Goal: Transaction & Acquisition: Obtain resource

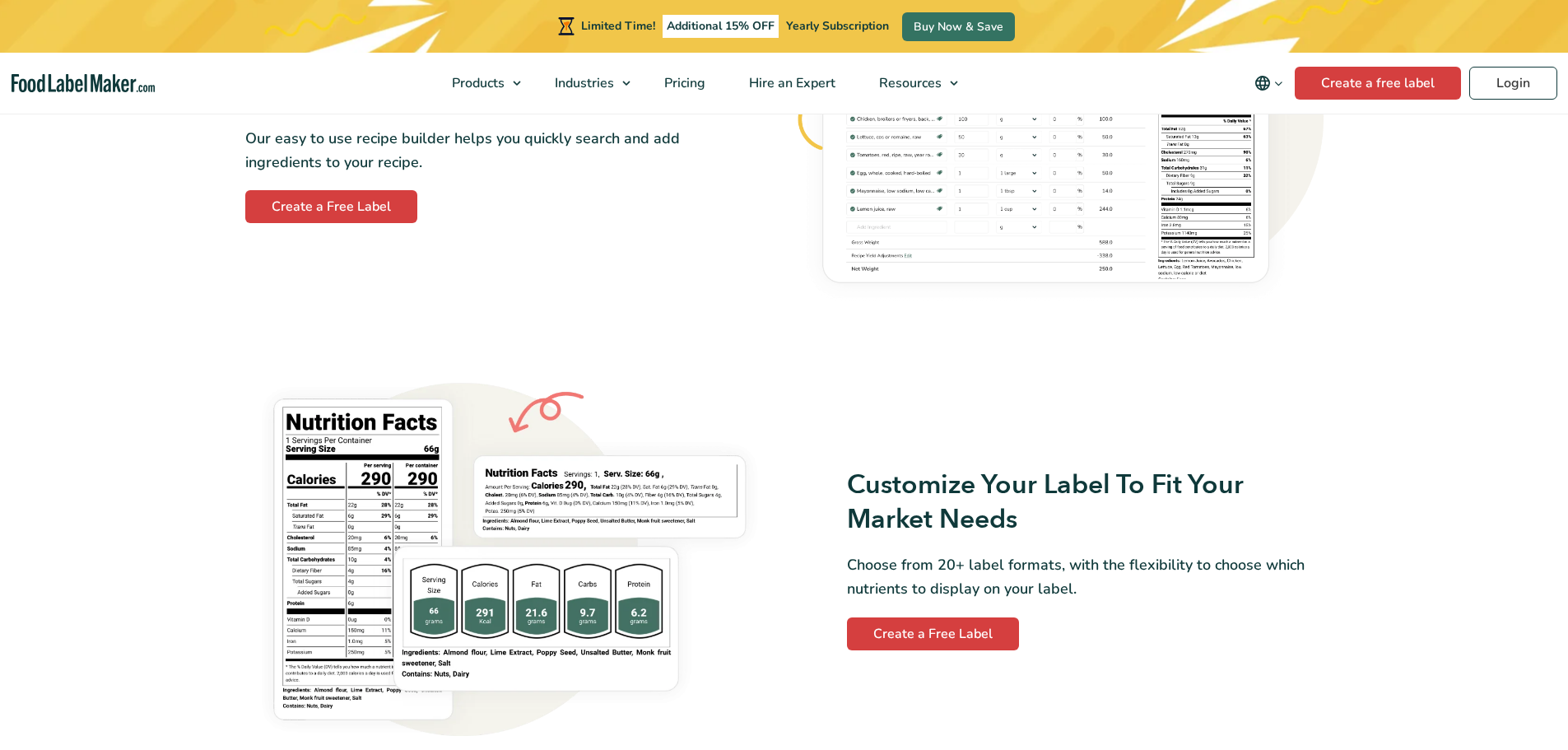
scroll to position [1070, 0]
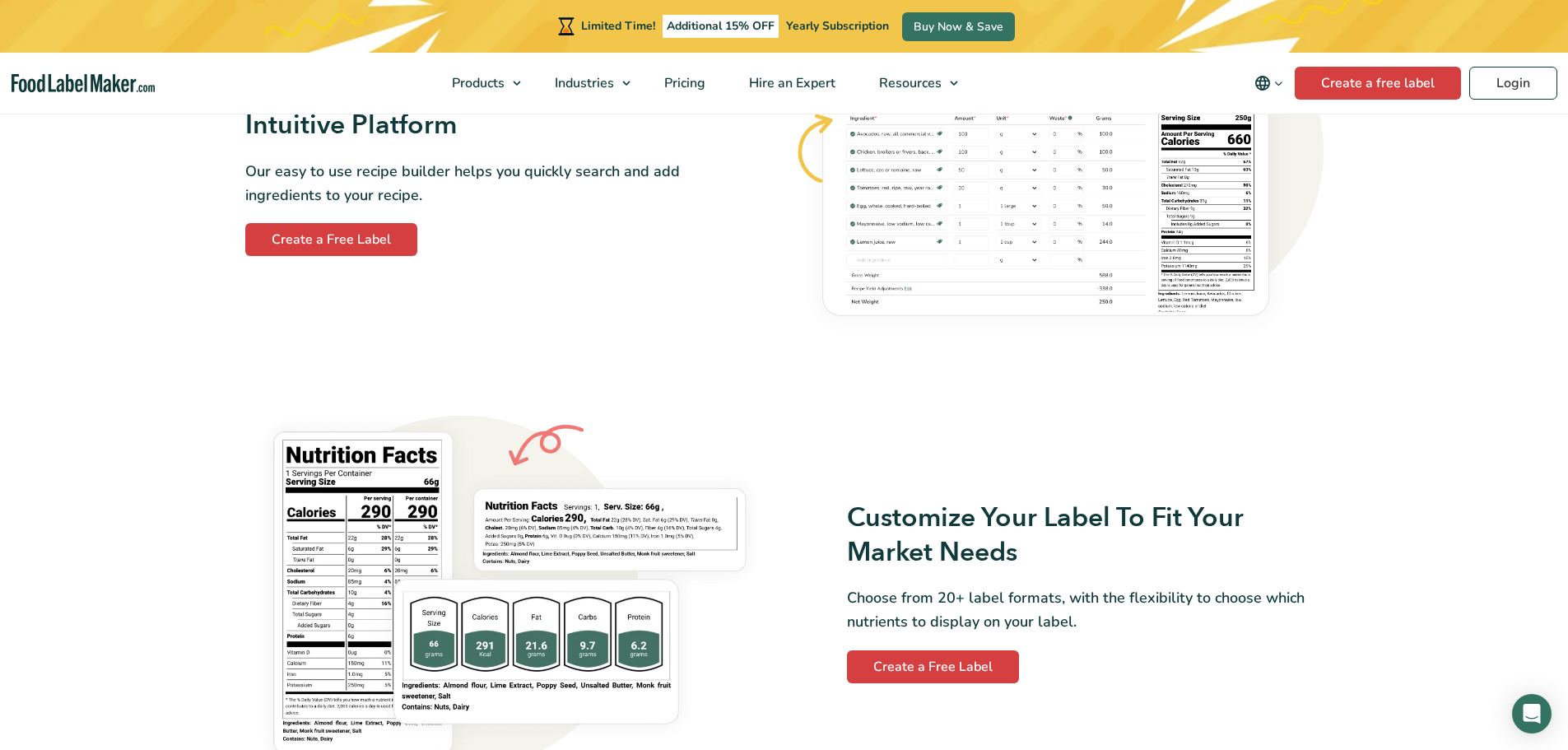
click at [382, 220] on div "Easily Create Recipes With Our Intuitive Platform Our easy to use recipe builde…" at bounding box center [510, 165] width 529 height 182
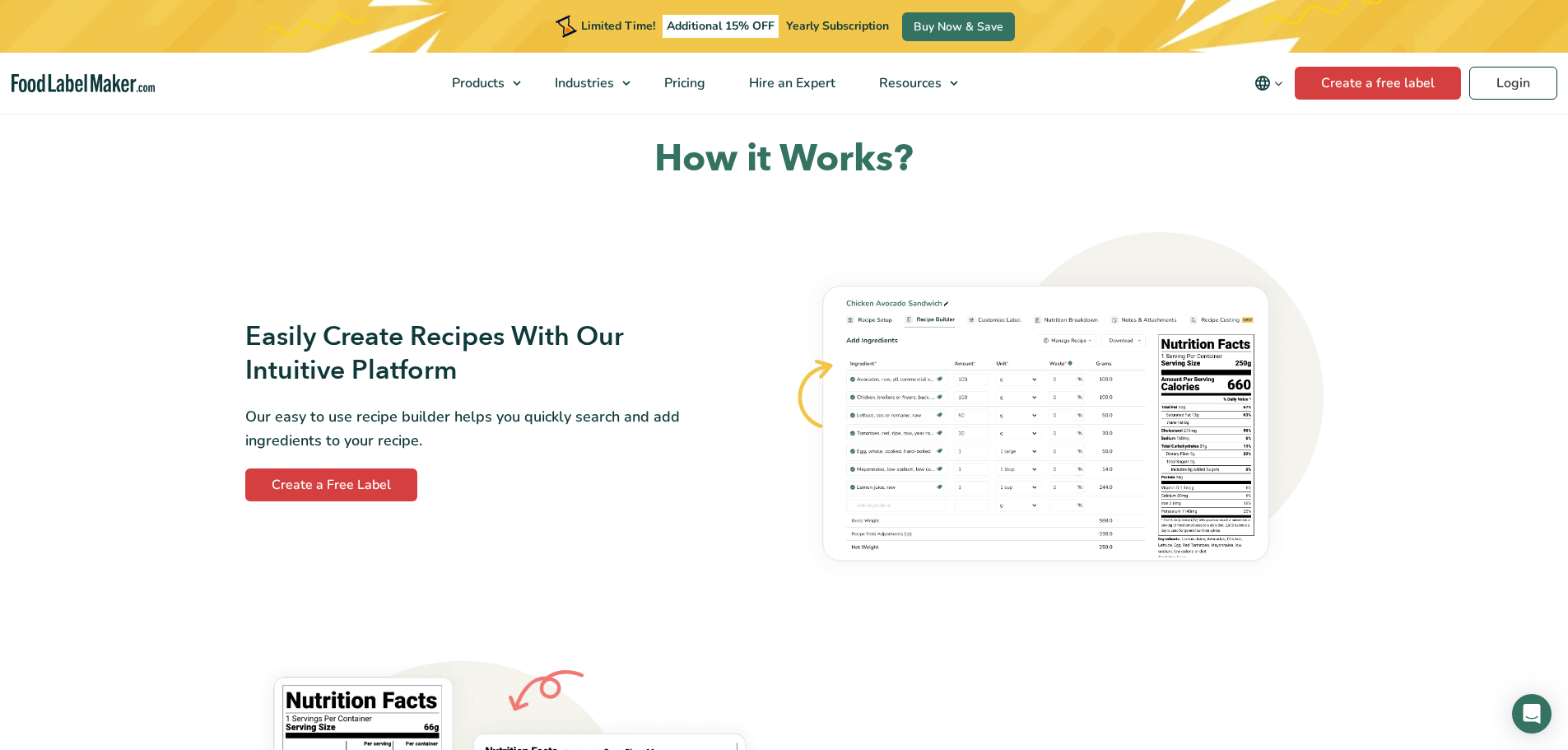
scroll to position [823, 0]
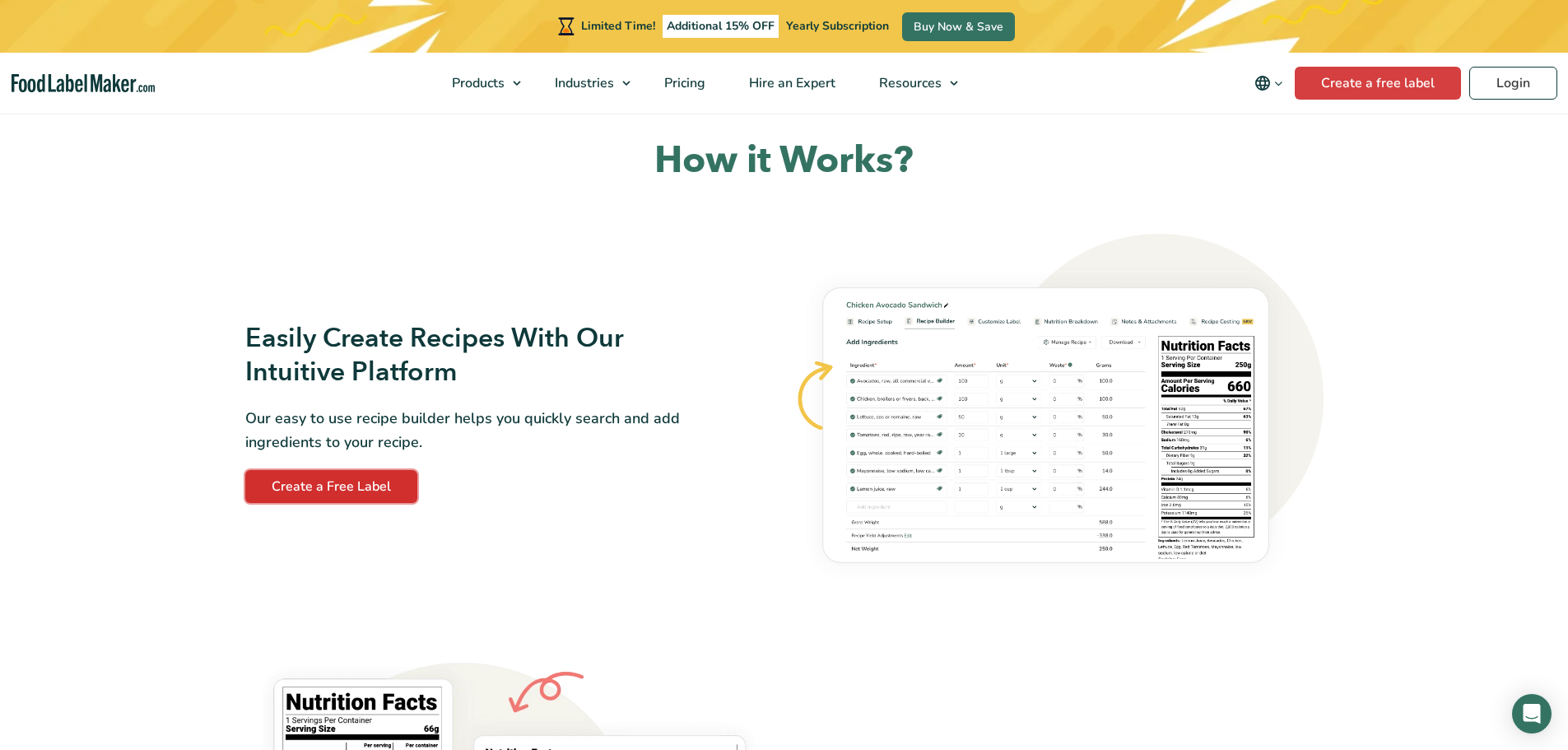
click at [347, 482] on link "Create a Free Label" at bounding box center [331, 486] width 172 height 33
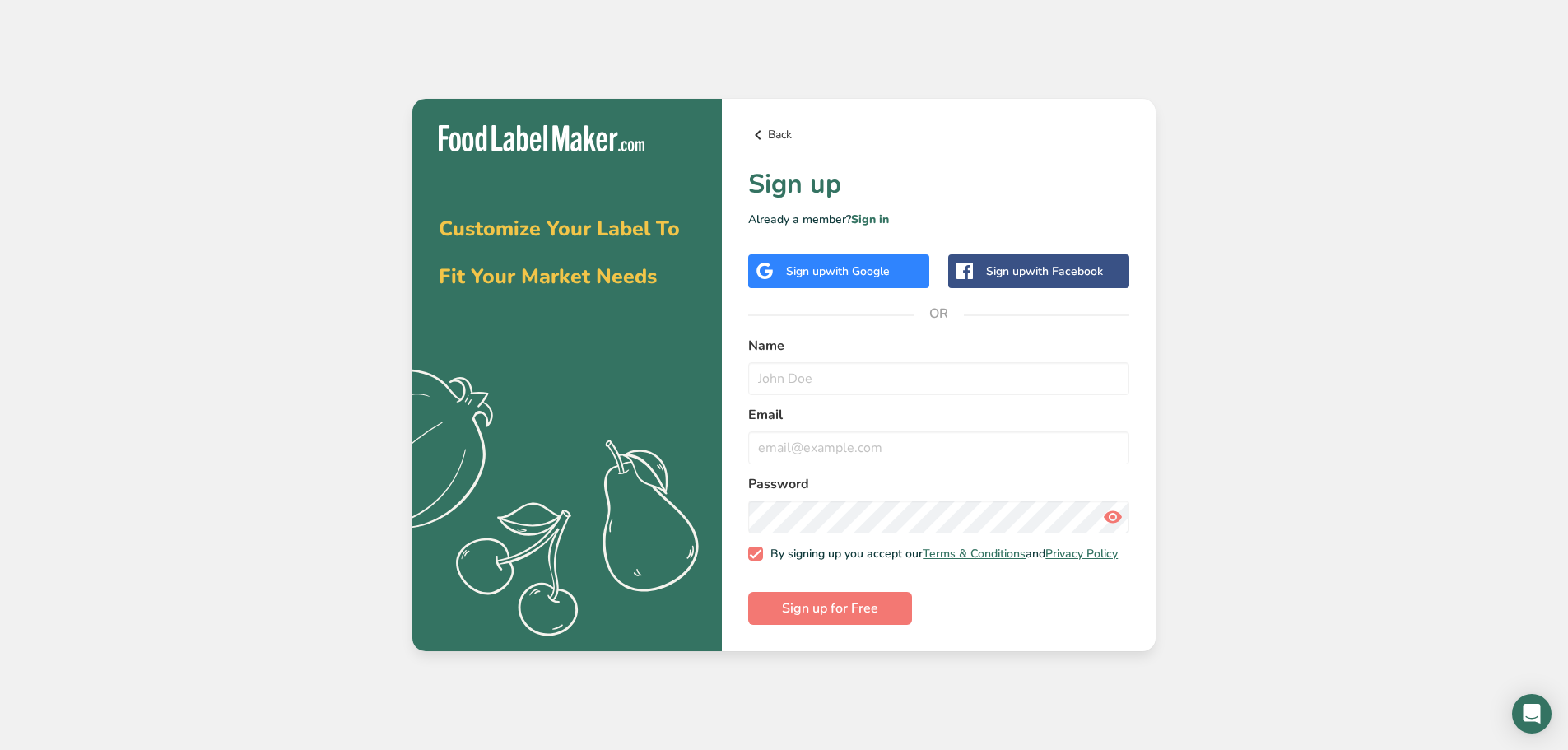
click at [778, 136] on link "Back" at bounding box center [938, 134] width 381 height 19
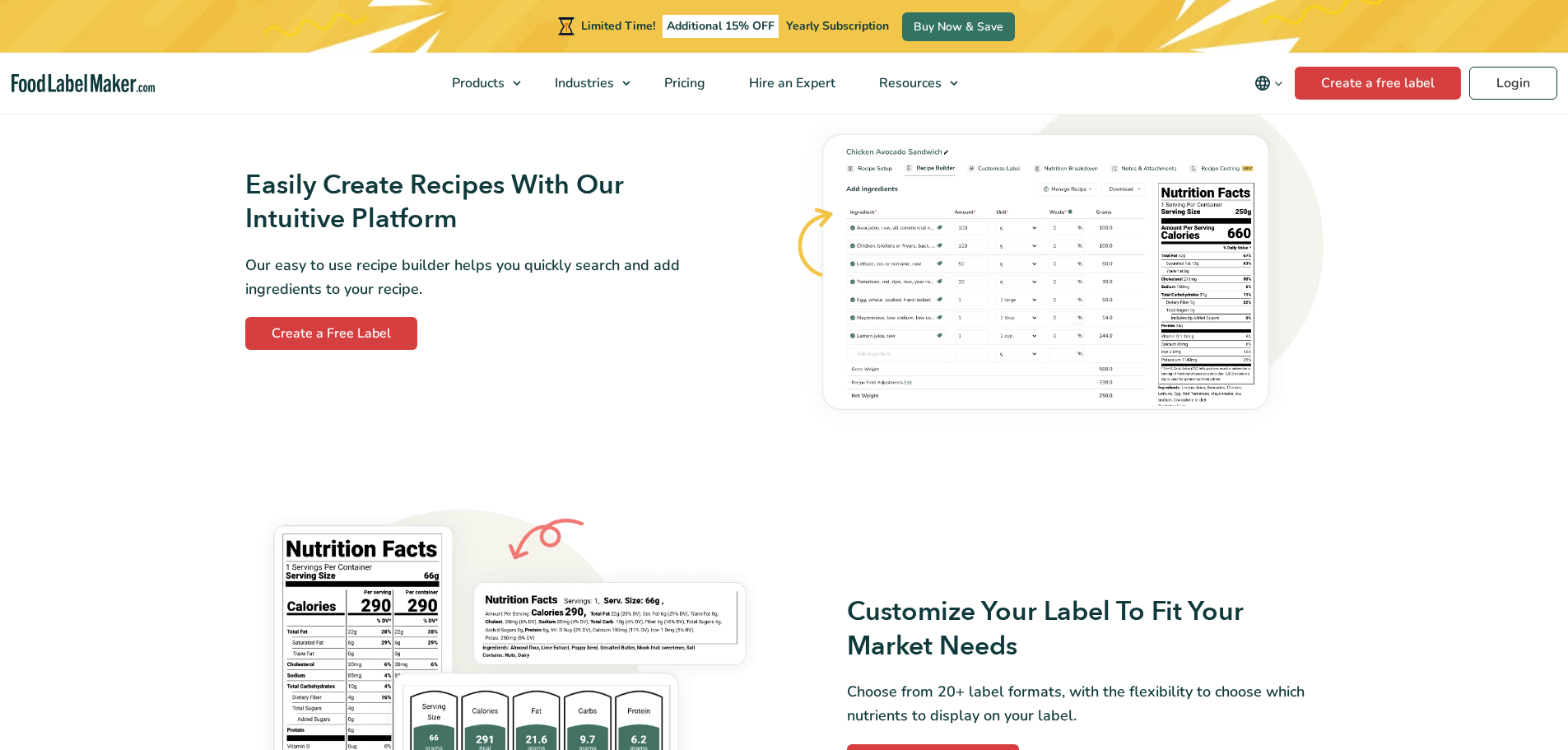
scroll to position [1234, 0]
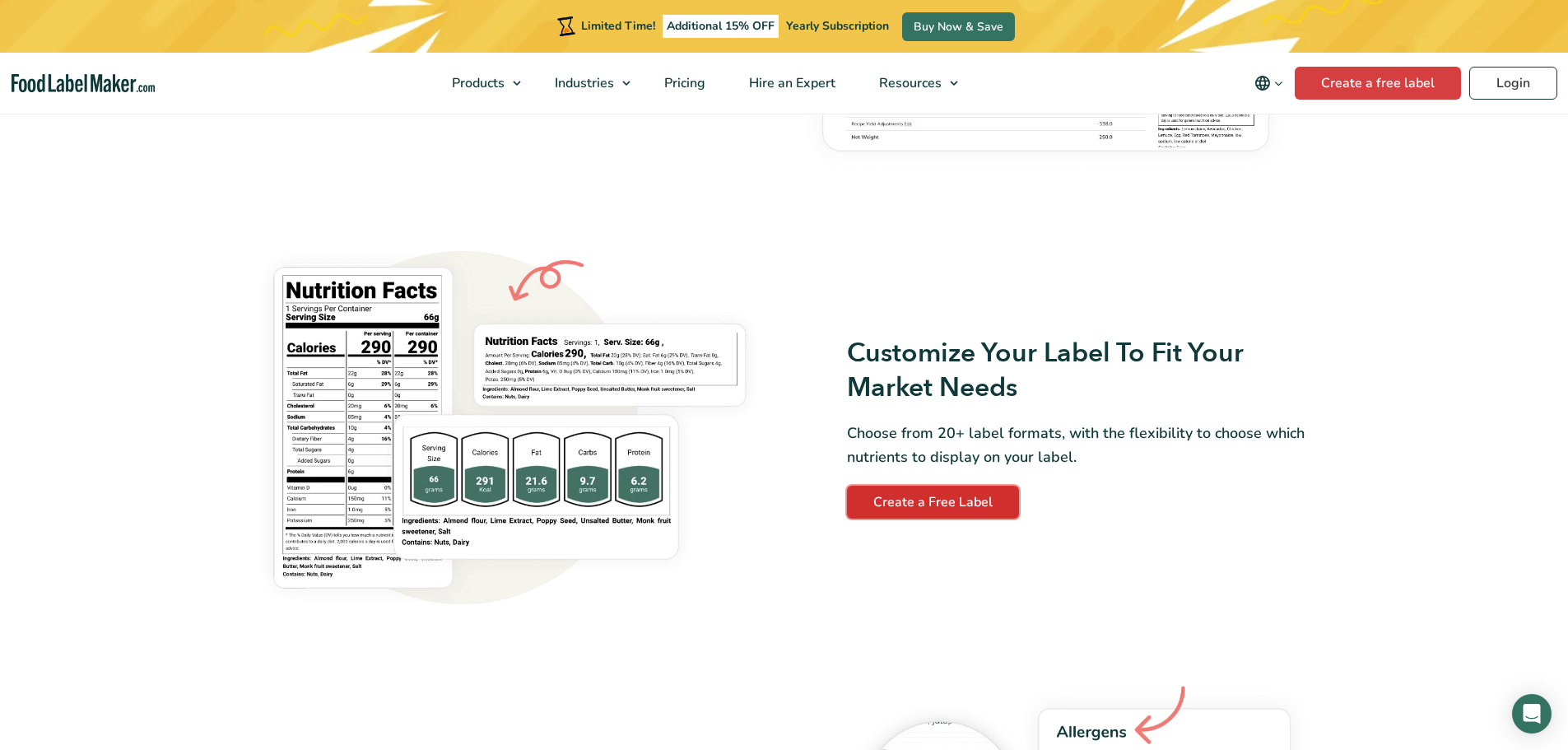
click at [975, 506] on link "Create a Free Label" at bounding box center [932, 502] width 172 height 33
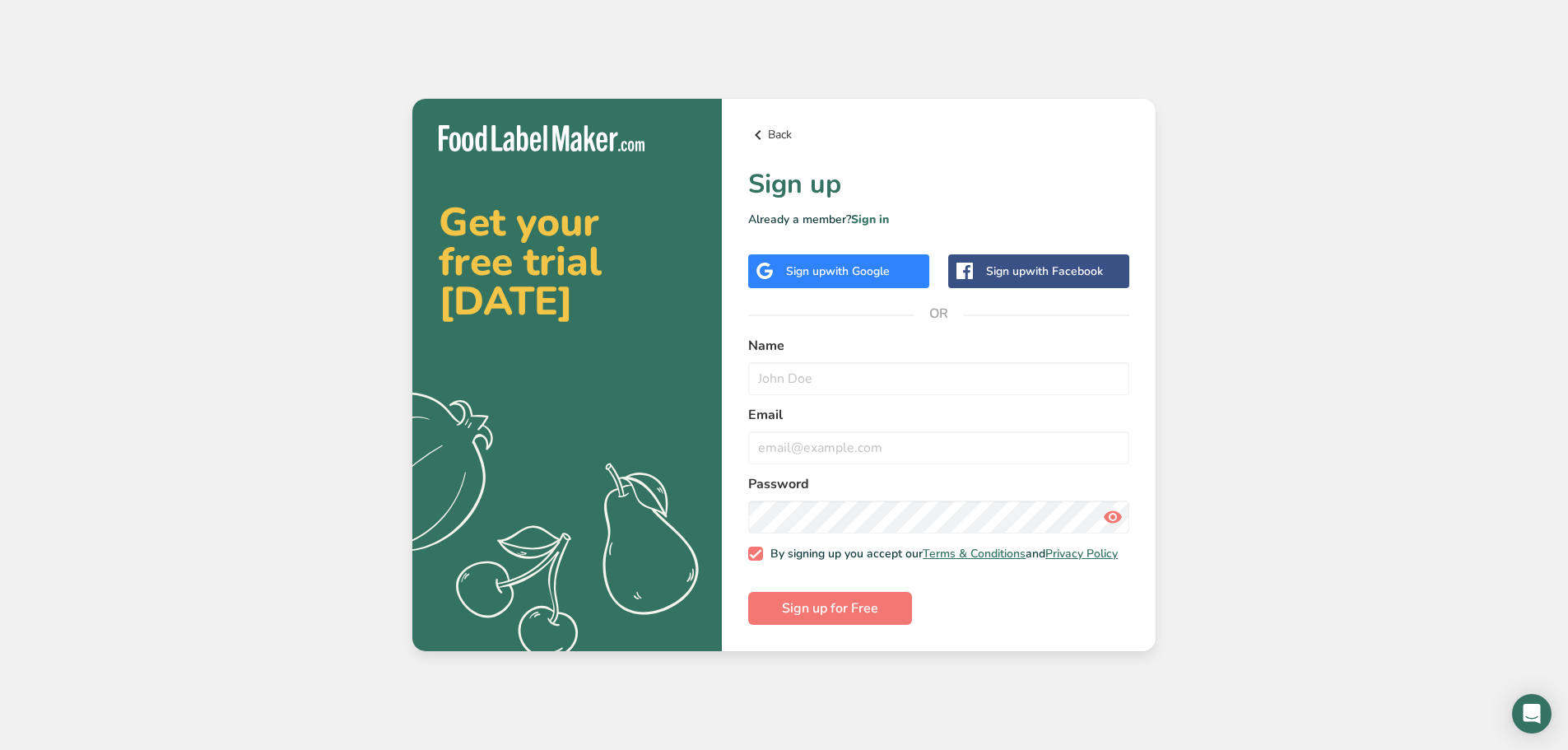
click at [750, 123] on icon at bounding box center [757, 135] width 19 height 29
